Goal: Download file/media

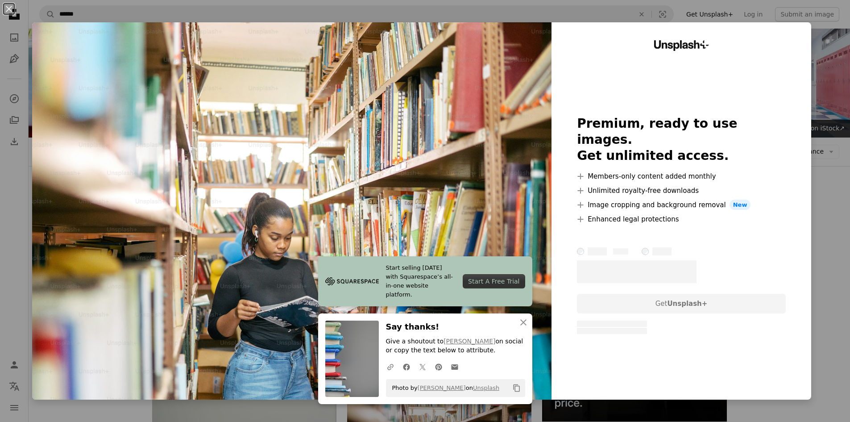
scroll to position [268, 0]
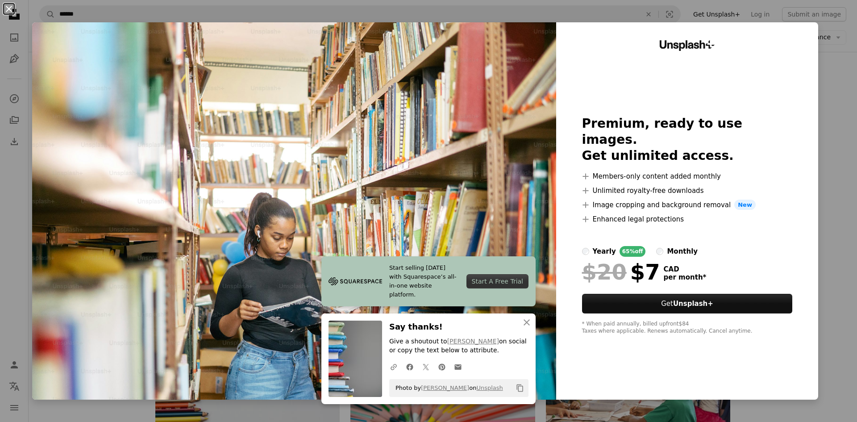
click at [12, 5] on button "An X shape" at bounding box center [9, 9] width 11 height 11
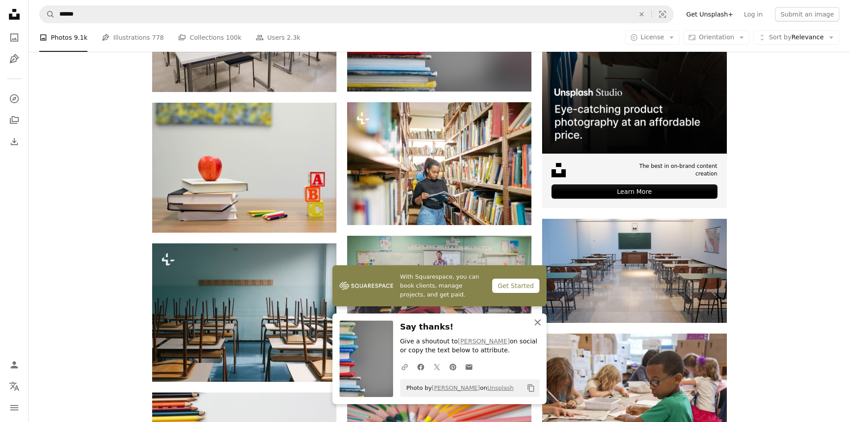
click at [538, 321] on icon "button" at bounding box center [537, 322] width 6 height 6
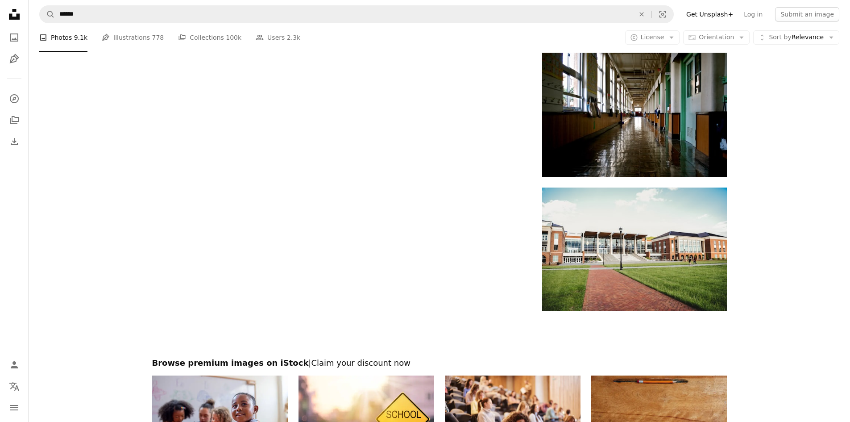
scroll to position [1428, 0]
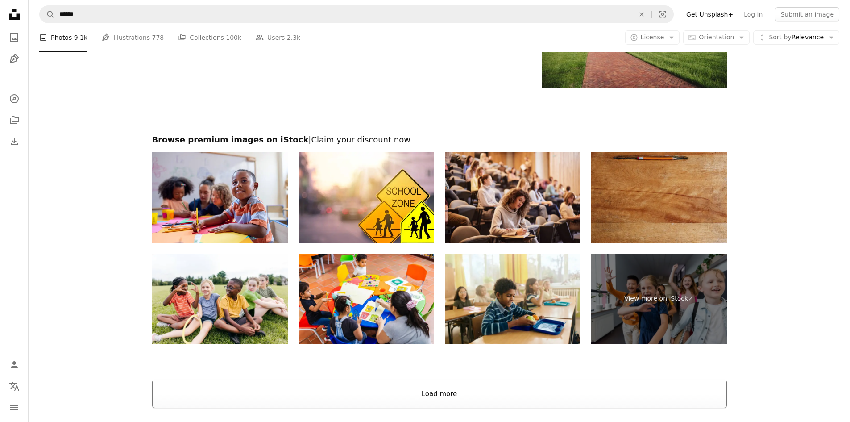
click at [498, 383] on button "Load more" at bounding box center [439, 393] width 575 height 29
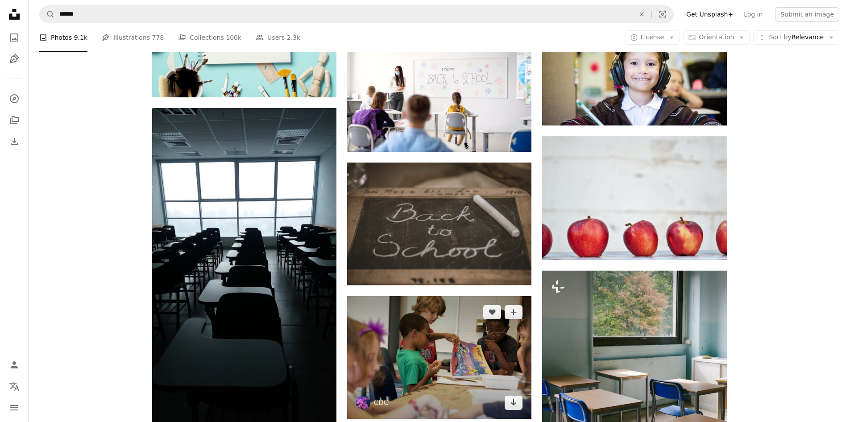
scroll to position [4149, 0]
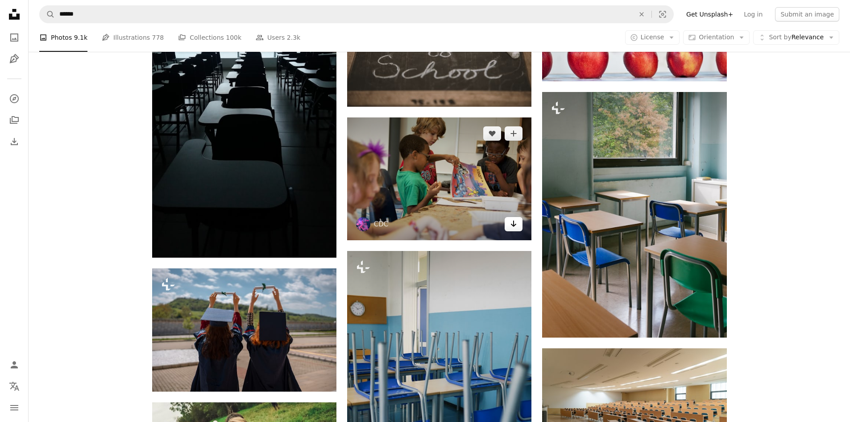
click at [520, 223] on link "Arrow pointing down" at bounding box center [514, 224] width 18 height 14
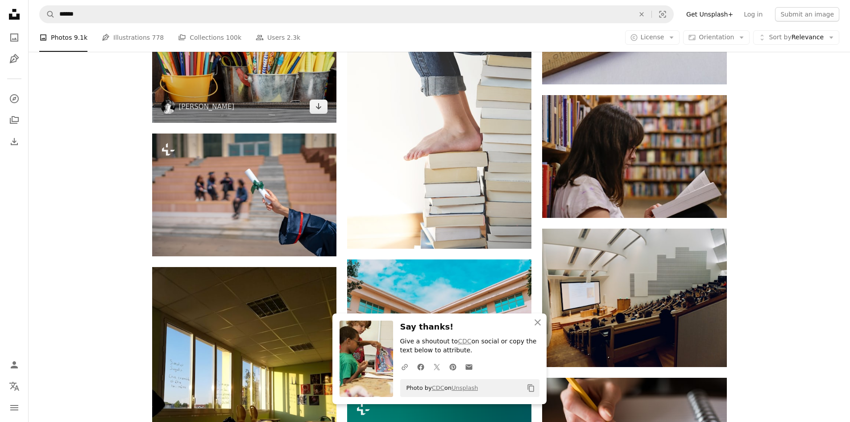
scroll to position [4595, 0]
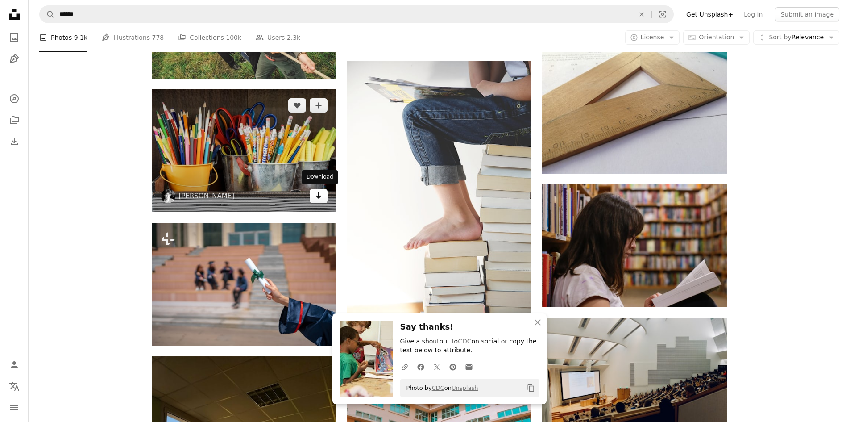
click at [319, 190] on icon "Arrow pointing down" at bounding box center [318, 195] width 7 height 11
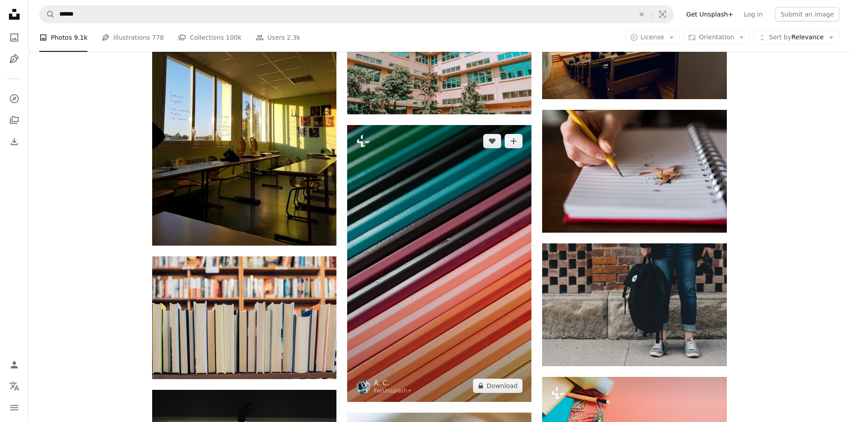
scroll to position [5086, 0]
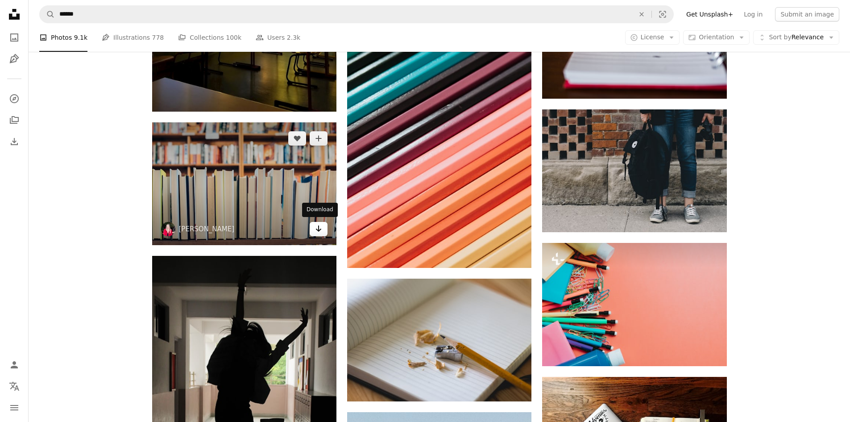
click at [322, 233] on link "Arrow pointing down" at bounding box center [319, 229] width 18 height 14
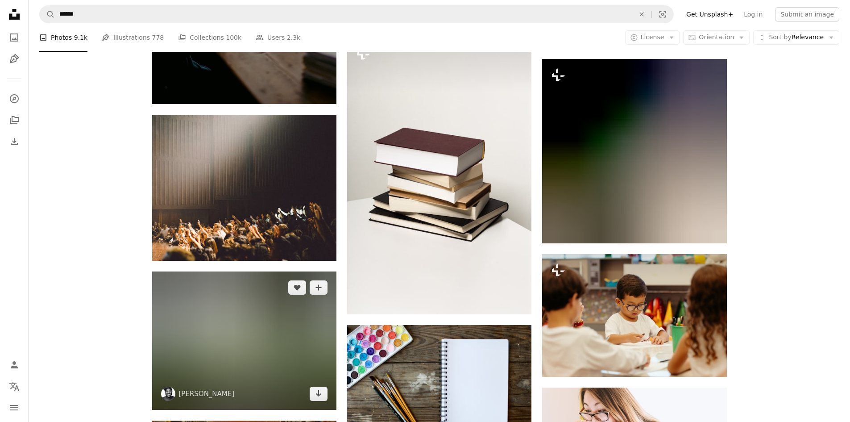
scroll to position [13339, 0]
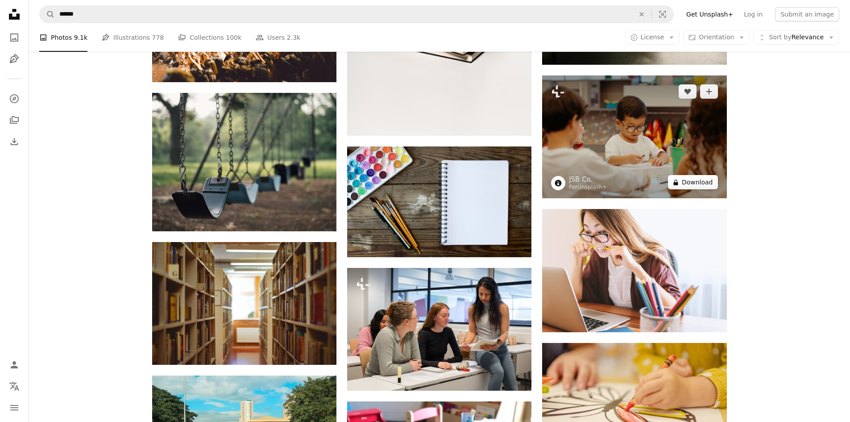
click at [685, 179] on button "A lock Download" at bounding box center [693, 182] width 50 height 14
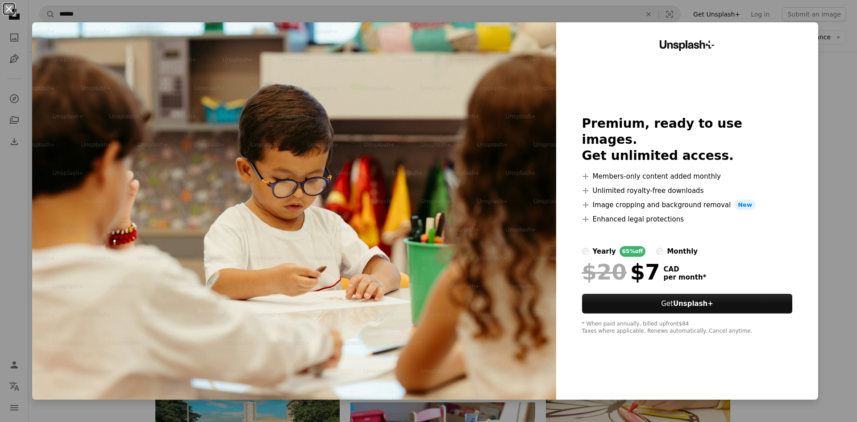
click at [14, 12] on button "An X shape" at bounding box center [9, 9] width 11 height 11
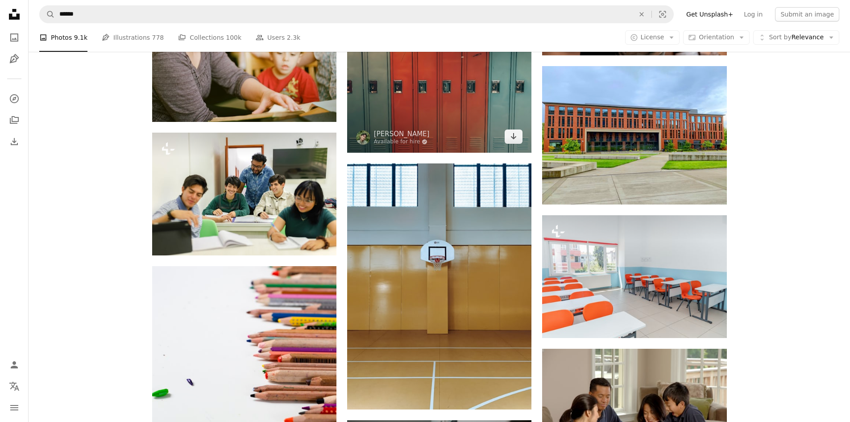
scroll to position [14030, 0]
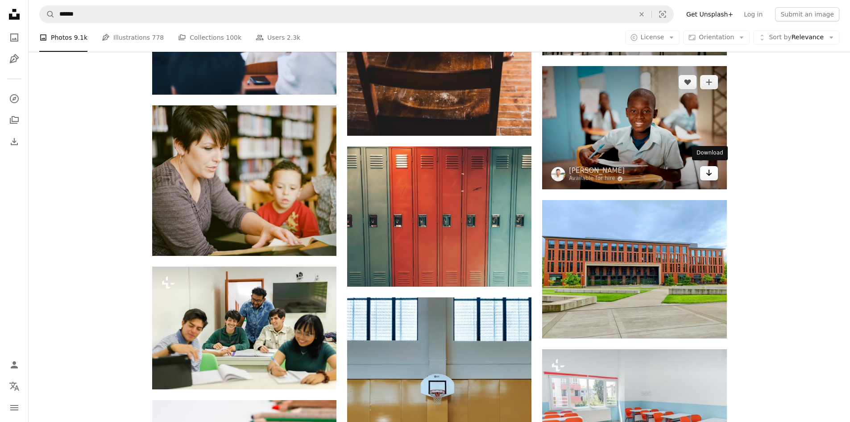
drag, startPoint x: 711, startPoint y: 173, endPoint x: 704, endPoint y: 174, distance: 6.4
click at [711, 173] on icon "Arrow pointing down" at bounding box center [708, 172] width 7 height 11
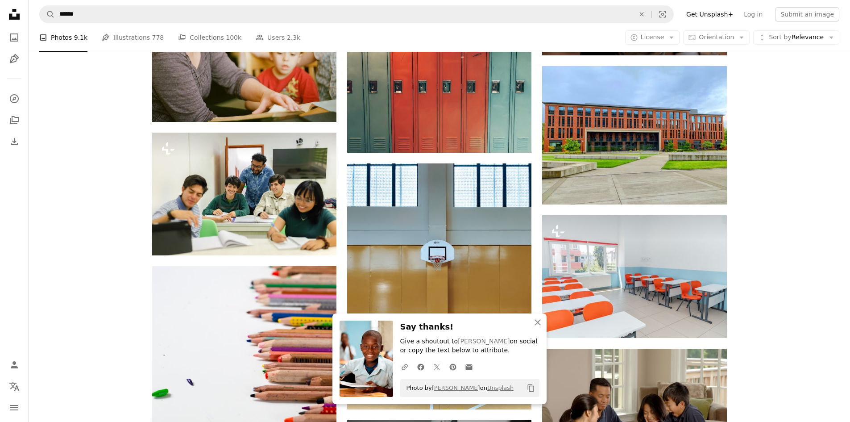
scroll to position [14387, 0]
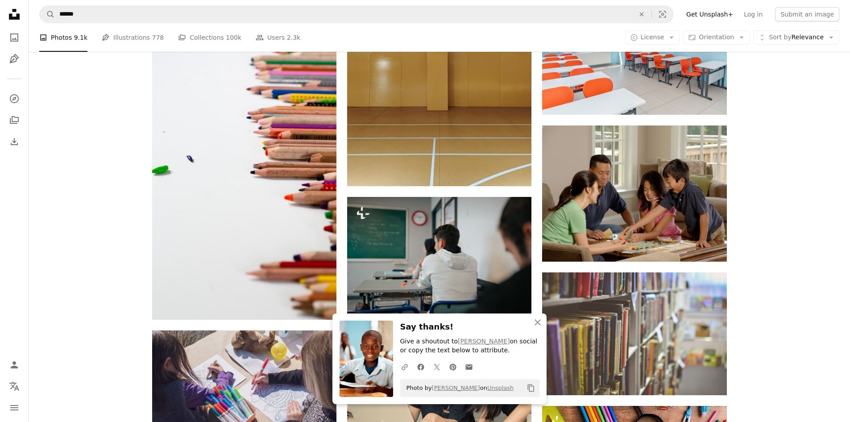
drag, startPoint x: 78, startPoint y: 324, endPoint x: 85, endPoint y: 324, distance: 7.1
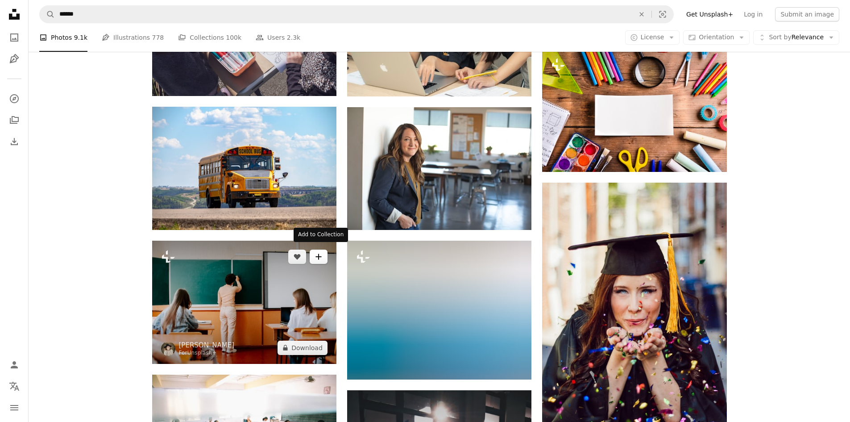
scroll to position [14654, 0]
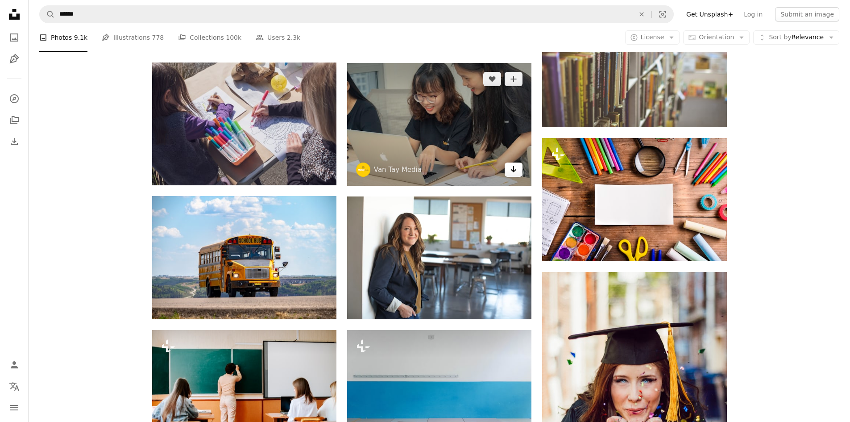
click at [515, 173] on link "Arrow pointing down" at bounding box center [514, 169] width 18 height 14
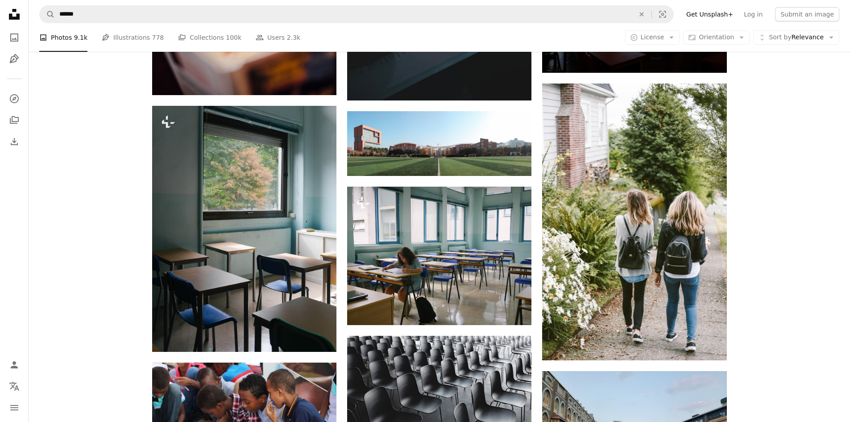
scroll to position [15502, 0]
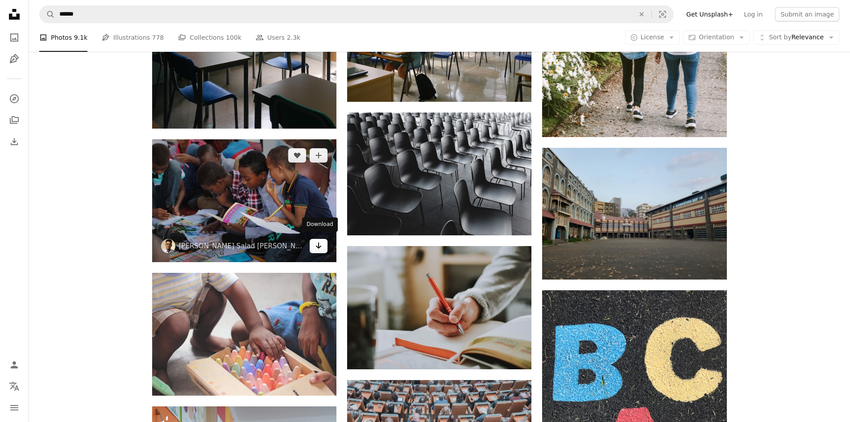
click at [317, 245] on icon "Arrow pointing down" at bounding box center [318, 245] width 7 height 11
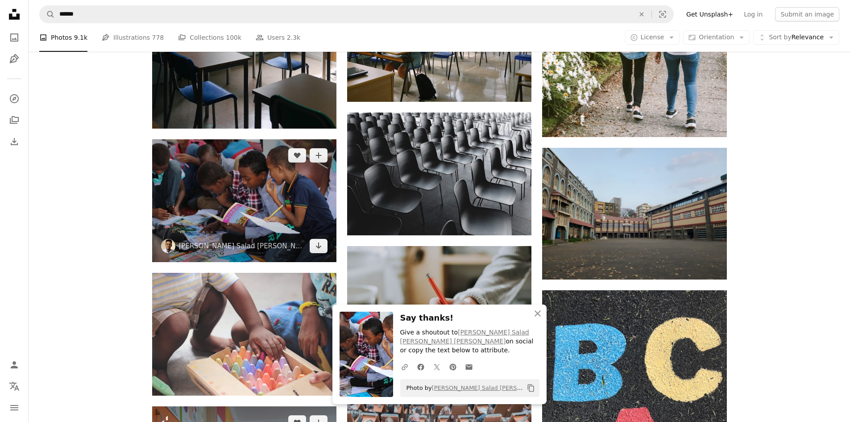
scroll to position [15680, 0]
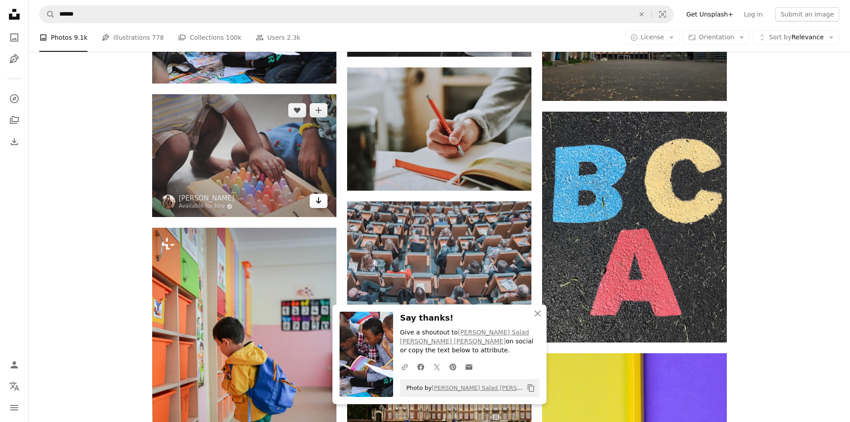
click at [319, 200] on icon "Arrow pointing down" at bounding box center [318, 200] width 7 height 11
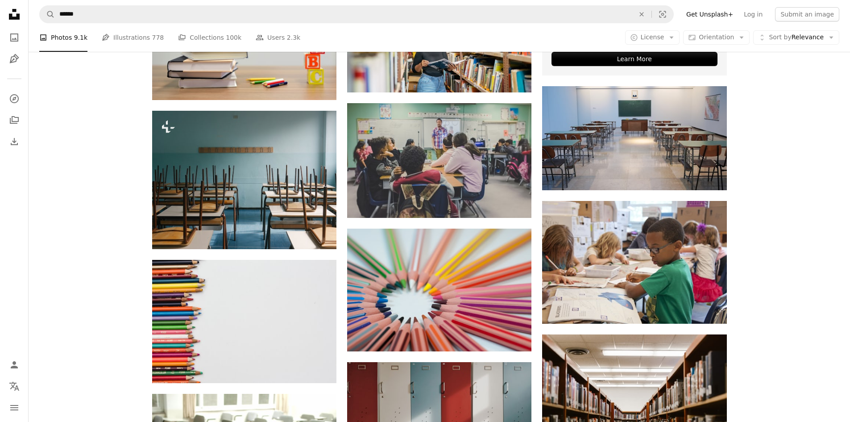
scroll to position [0, 0]
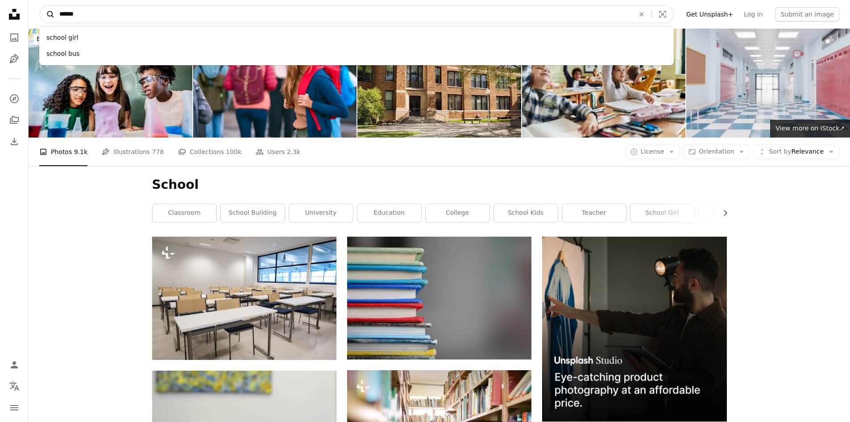
drag, startPoint x: 85, startPoint y: 16, endPoint x: 49, endPoint y: 11, distance: 36.4
click at [49, 11] on form "A magnifying glass ****** school girl school bus An X shape Visual search" at bounding box center [356, 14] width 634 height 18
type input "*********"
click button "A magnifying glass" at bounding box center [47, 14] width 15 height 17
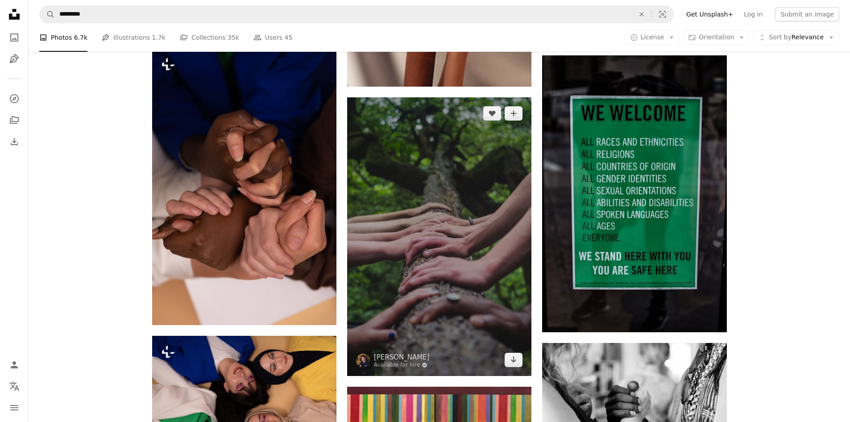
scroll to position [1026, 0]
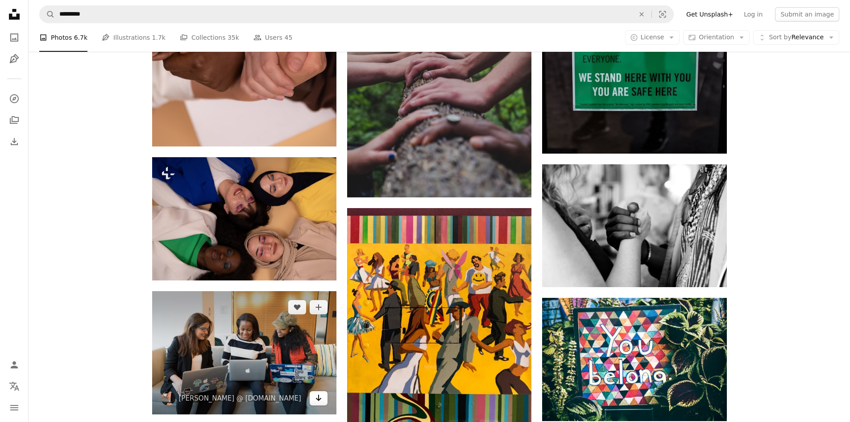
click at [319, 400] on icon "Arrow pointing down" at bounding box center [318, 397] width 7 height 11
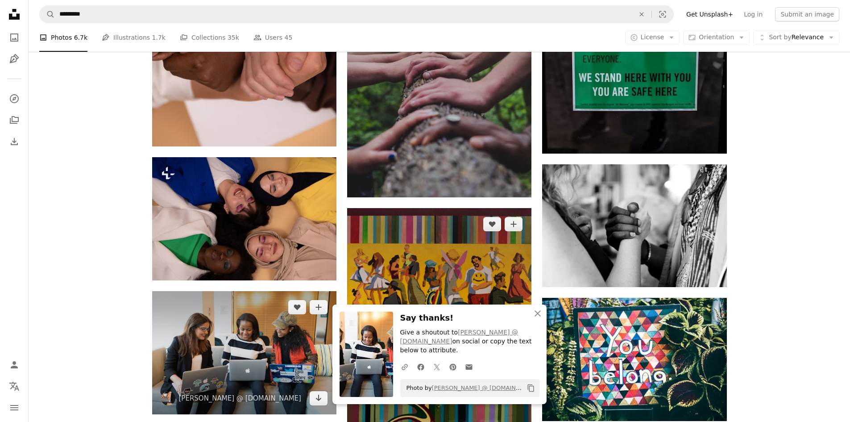
scroll to position [1249, 0]
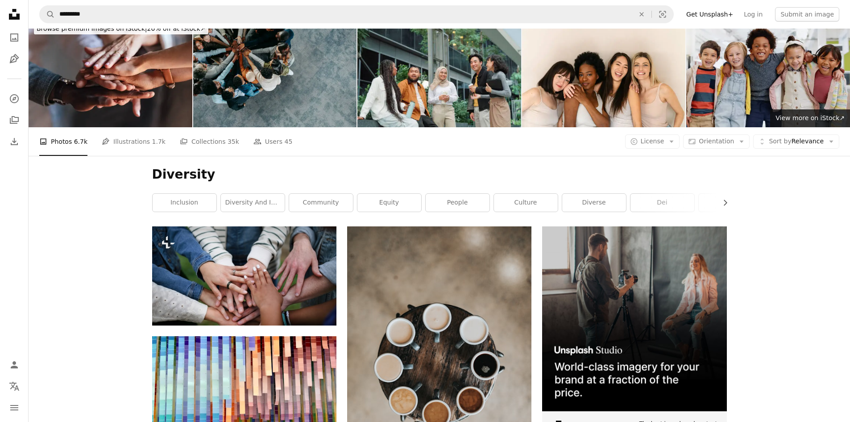
scroll to position [0, 0]
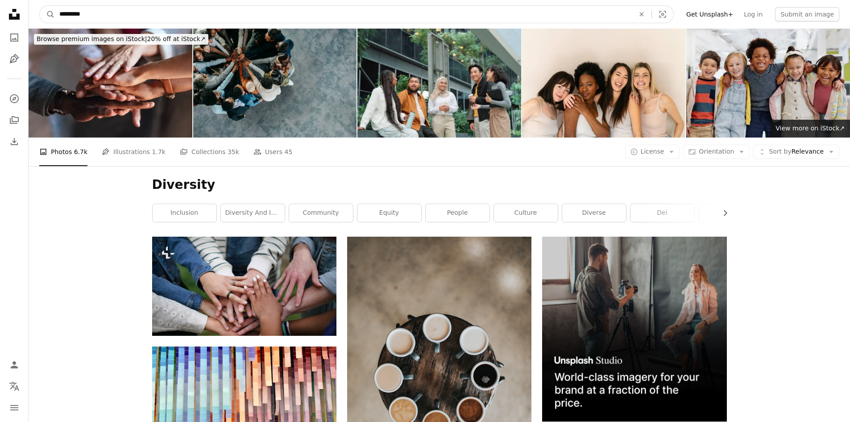
drag, startPoint x: 140, startPoint y: 16, endPoint x: 25, endPoint y: 13, distance: 115.1
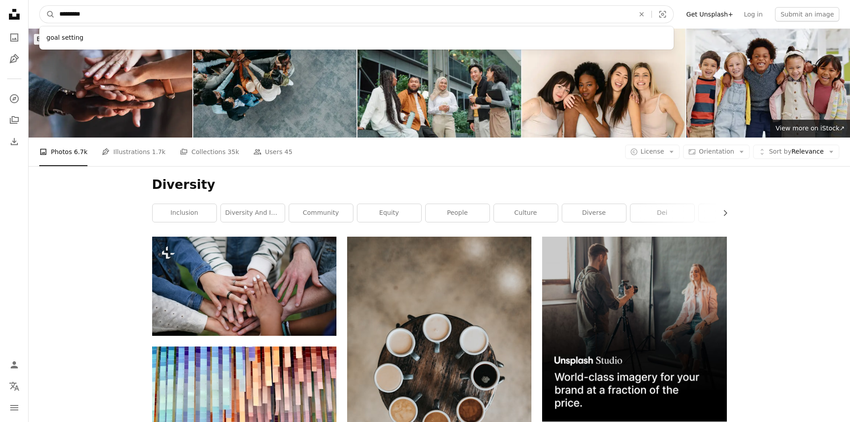
type input "**********"
click button "A magnifying glass" at bounding box center [47, 14] width 15 height 17
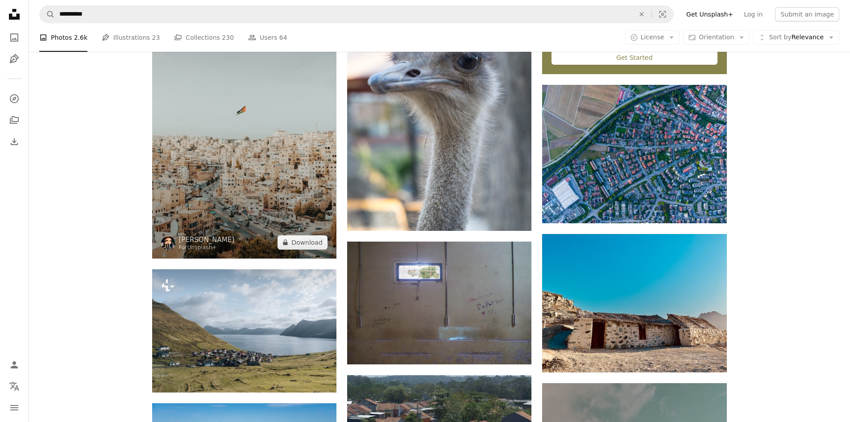
scroll to position [268, 0]
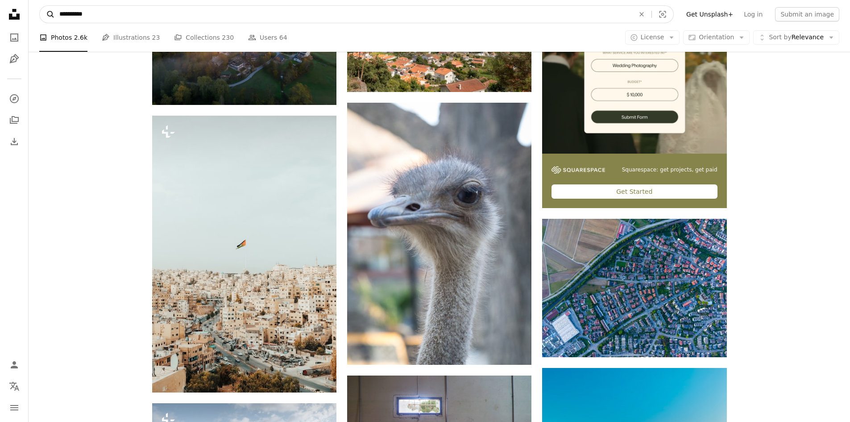
drag, startPoint x: 100, startPoint y: 16, endPoint x: 52, endPoint y: 14, distance: 48.7
click at [52, 14] on form "**********" at bounding box center [356, 14] width 634 height 18
type input "**********"
click at [40, 6] on button "A magnifying glass" at bounding box center [47, 14] width 15 height 17
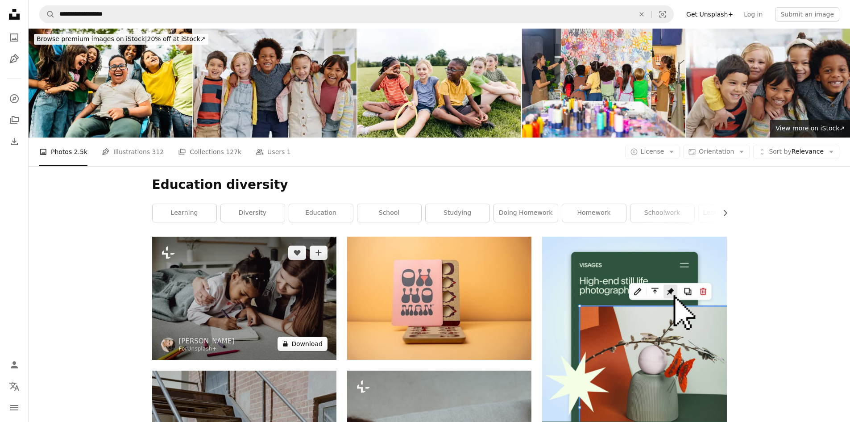
click at [289, 344] on icon "A lock" at bounding box center [285, 343] width 7 height 7
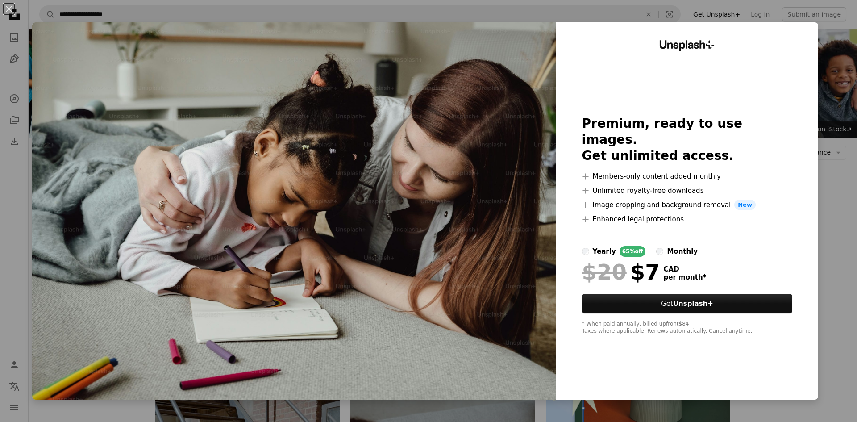
click at [821, 143] on div "An X shape Unsplash+ Premium, ready to use images. Get unlimited access. A plus…" at bounding box center [428, 211] width 857 height 422
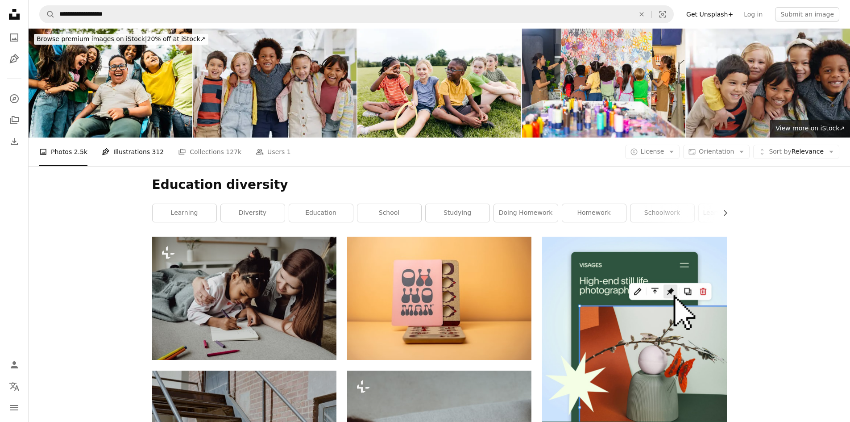
click at [152, 149] on span "312" at bounding box center [158, 152] width 12 height 10
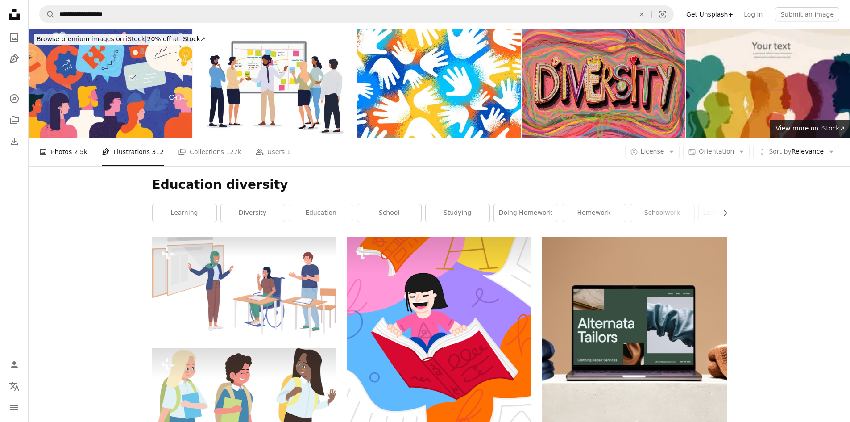
click at [66, 151] on link "A photo Photos 2.5k" at bounding box center [63, 151] width 48 height 29
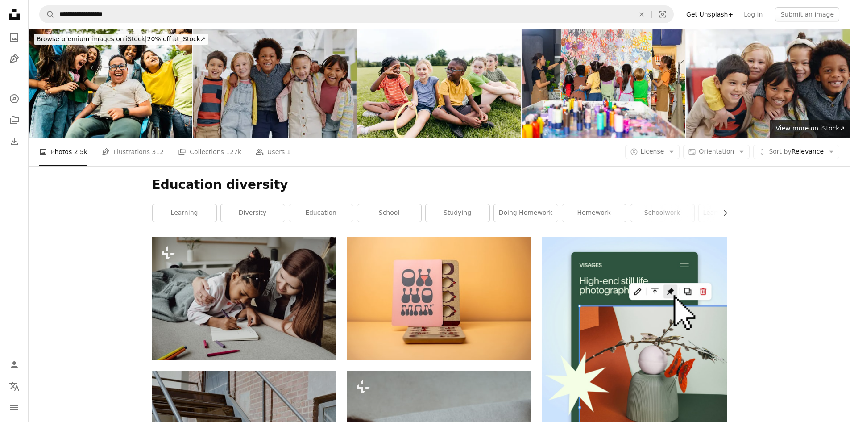
click at [269, 78] on img at bounding box center [275, 83] width 164 height 109
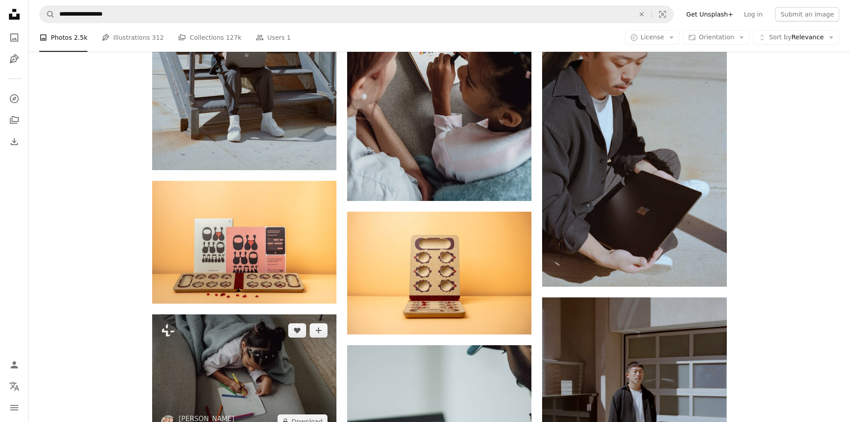
scroll to position [625, 0]
